Goal: Task Accomplishment & Management: Manage account settings

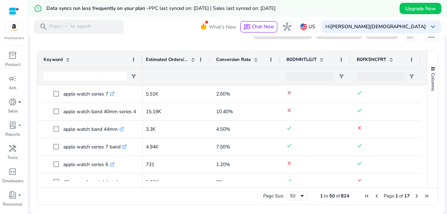
scroll to position [189, 0]
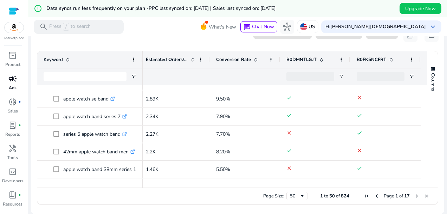
click at [10, 84] on link "campaign Ads" at bounding box center [12, 84] width 25 height 23
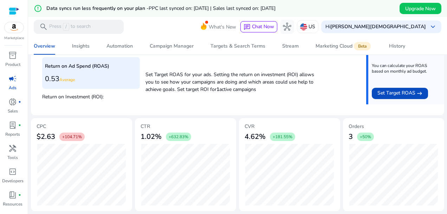
scroll to position [66, 0]
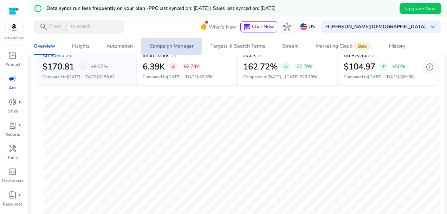
click at [163, 48] on div "Campaign Manager" at bounding box center [172, 46] width 44 height 5
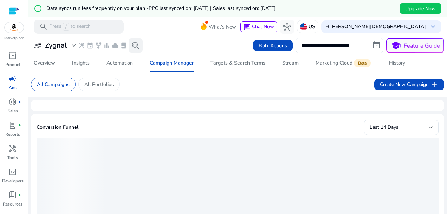
click at [130, 50] on button "search_insights" at bounding box center [136, 45] width 14 height 14
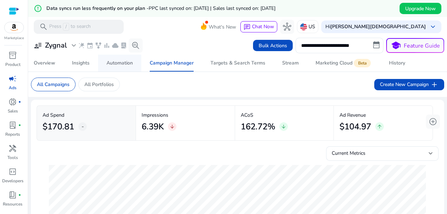
click at [116, 67] on span "Automation" at bounding box center [120, 63] width 26 height 17
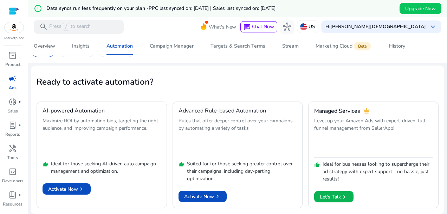
scroll to position [34, 0]
click at [16, 106] on div "donut_small fiber_manual_record" at bounding box center [13, 101] width 20 height 11
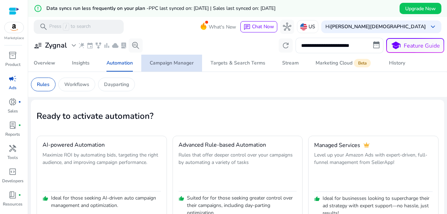
click at [186, 65] on div "Campaign Manager" at bounding box center [172, 63] width 44 height 5
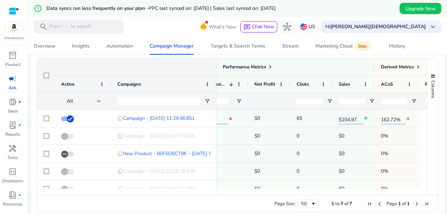
scroll to position [0, 313]
